Goal: Information Seeking & Learning: Check status

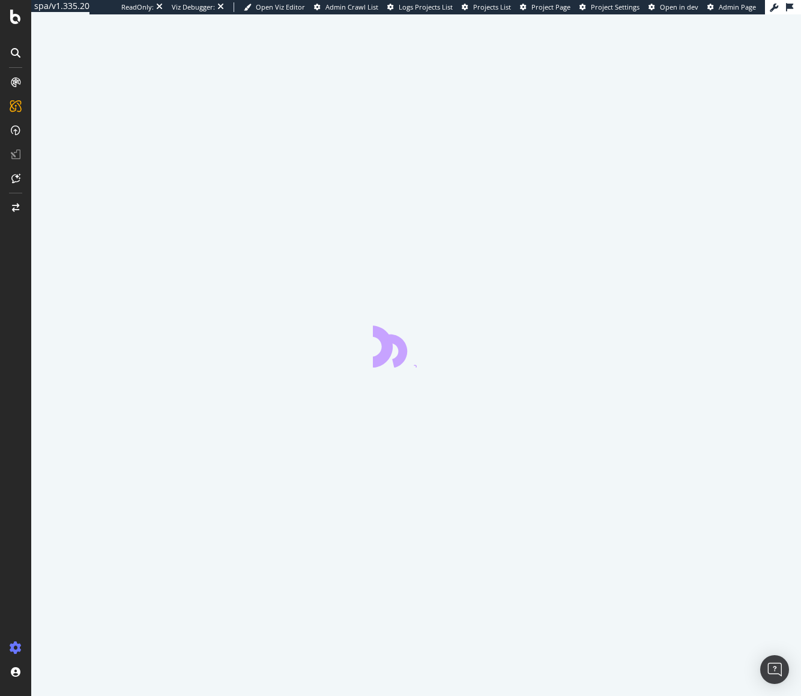
click at [11, 649] on icon at bounding box center [16, 648] width 12 height 12
click at [378, 4] on span "Admin Crawl List" at bounding box center [352, 6] width 53 height 9
